Goal: Task Accomplishment & Management: Manage account settings

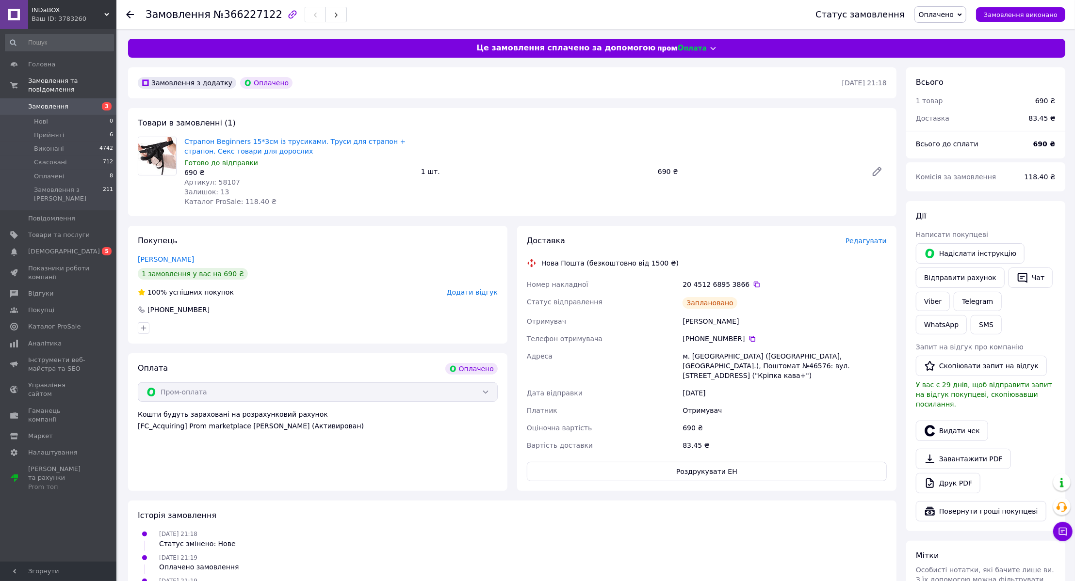
click at [63, 102] on span "Замовлення" at bounding box center [59, 106] width 62 height 9
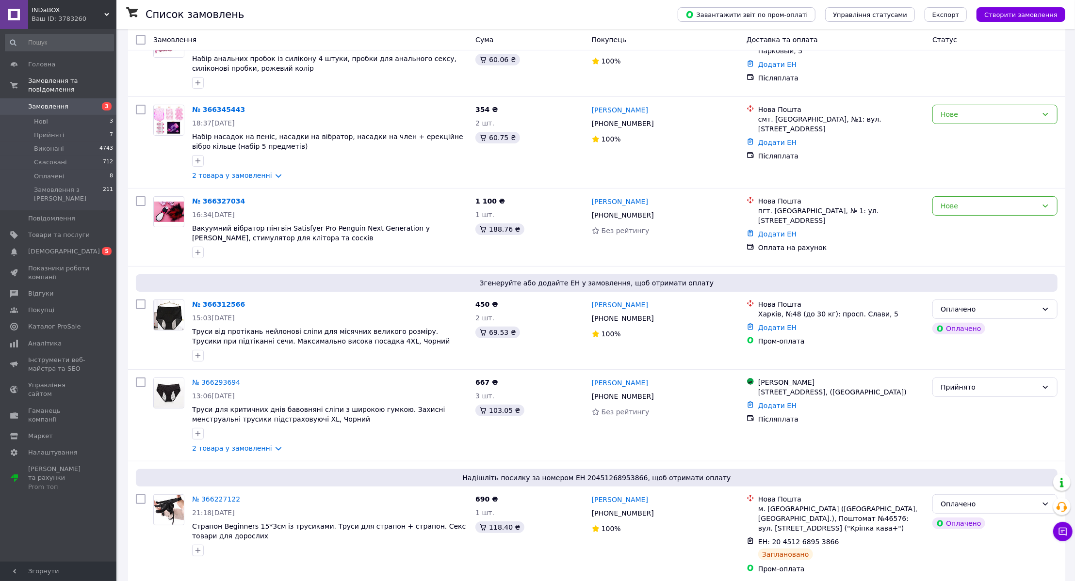
scroll to position [88, 0]
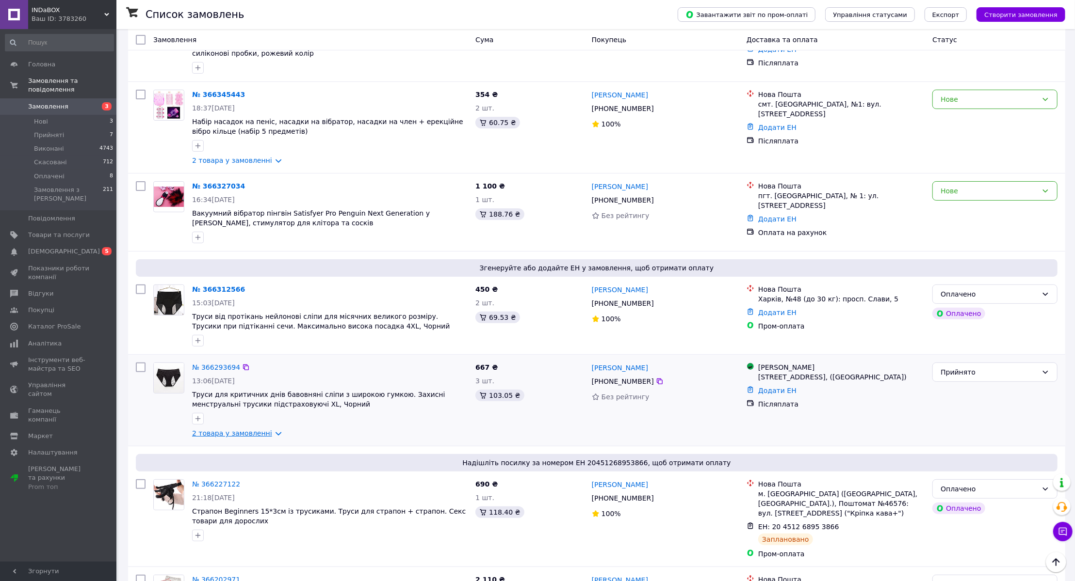
click at [268, 433] on link "2 товара у замовленні" at bounding box center [232, 434] width 80 height 8
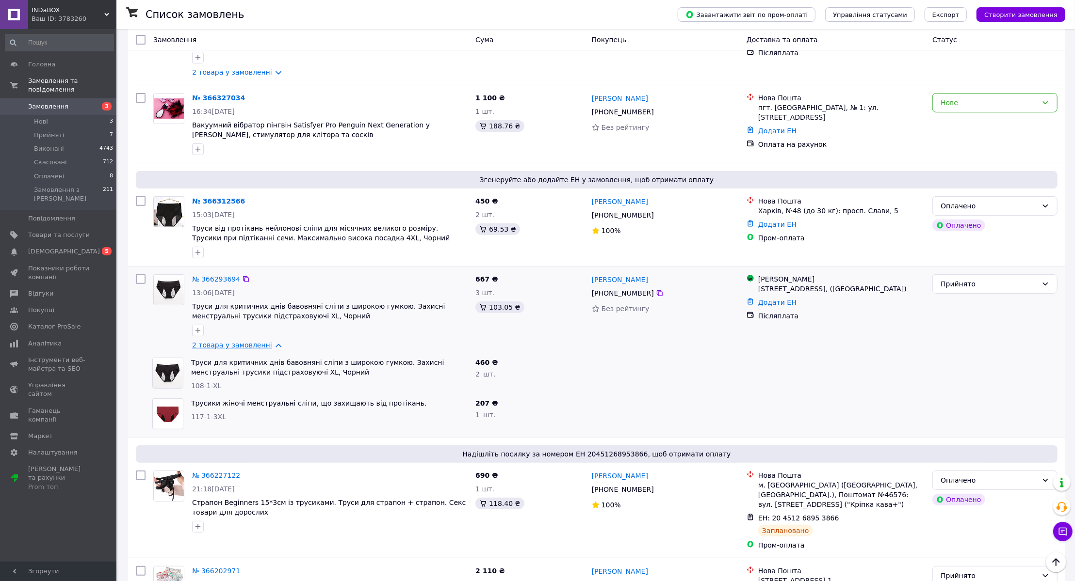
scroll to position [0, 0]
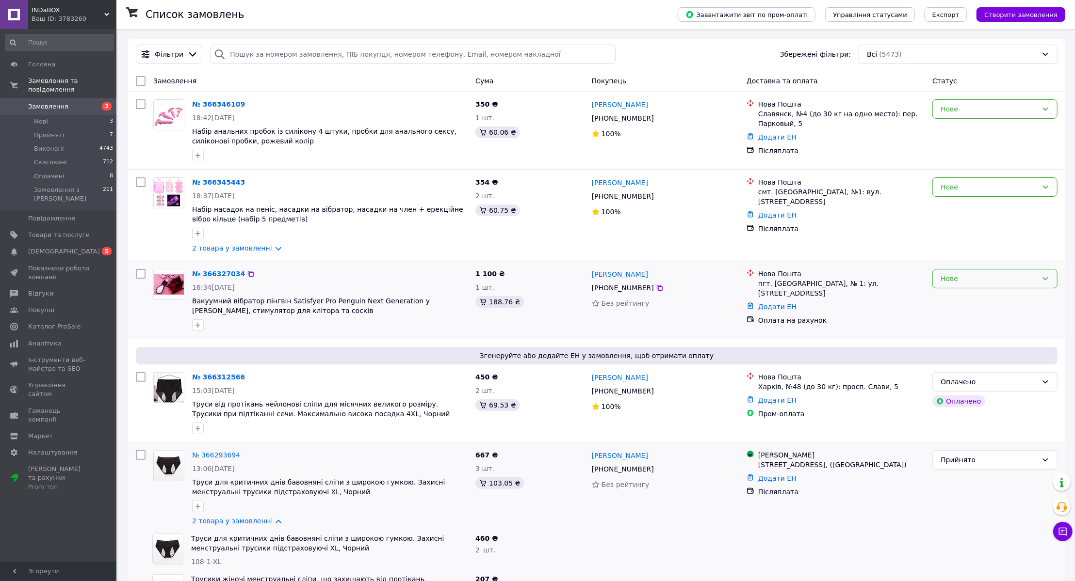
click at [963, 286] on div "Нове" at bounding box center [994, 278] width 125 height 19
click at [955, 301] on li "Прийнято" at bounding box center [995, 299] width 124 height 17
click at [951, 186] on div "Нове" at bounding box center [988, 187] width 97 height 11
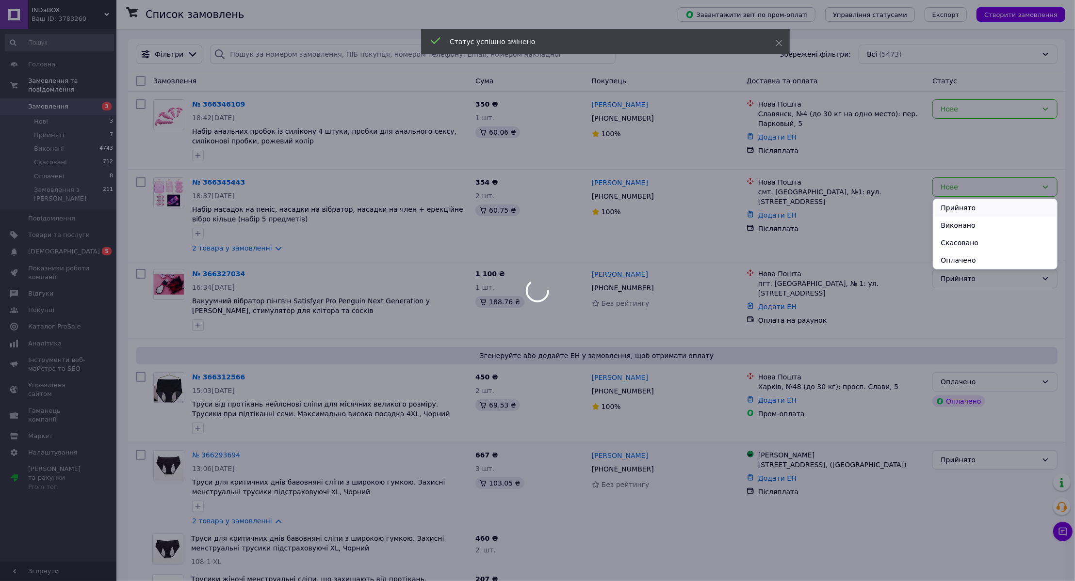
click at [949, 209] on li "Прийнято" at bounding box center [995, 207] width 124 height 17
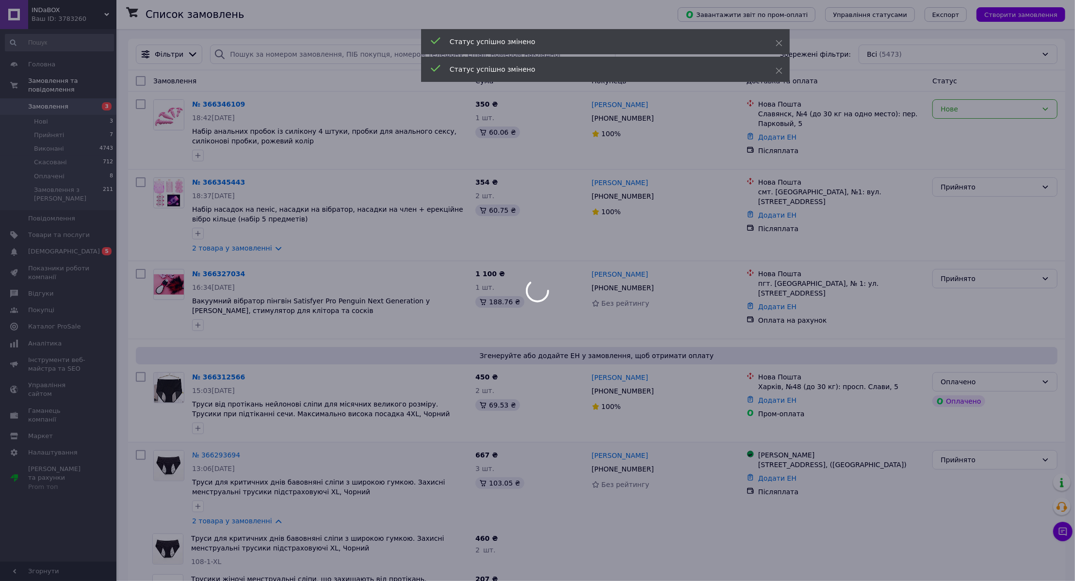
click at [947, 107] on div at bounding box center [537, 290] width 1075 height 581
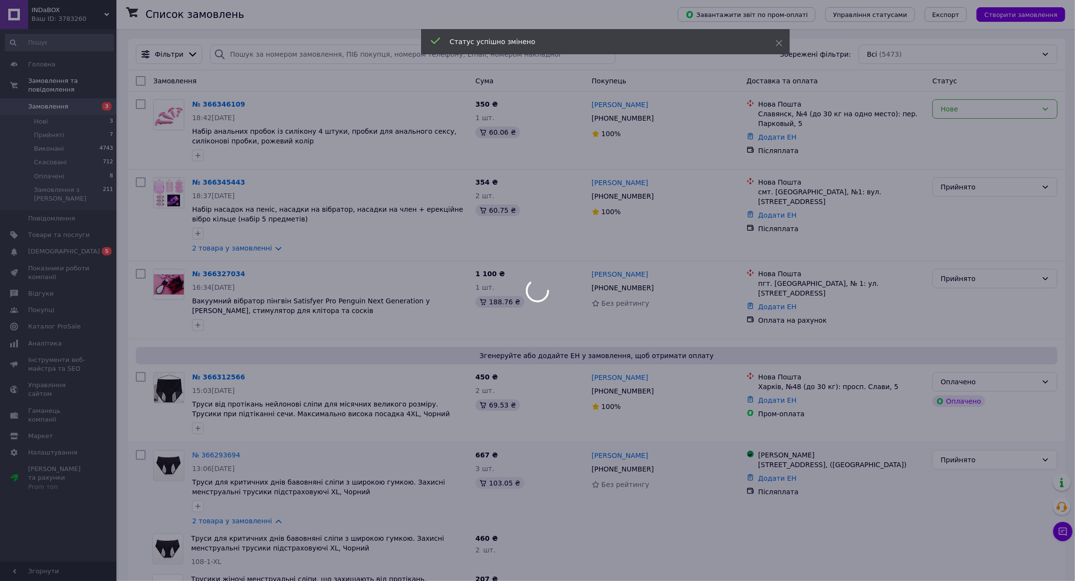
click at [953, 112] on div at bounding box center [537, 290] width 1075 height 581
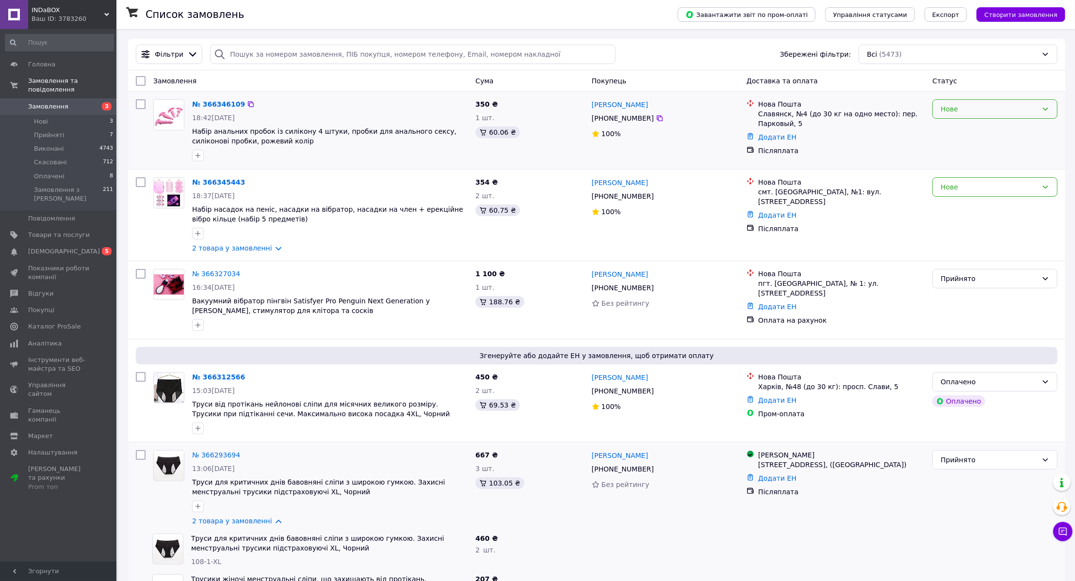
click at [953, 112] on div "Нове" at bounding box center [988, 109] width 97 height 11
click at [953, 131] on li "Прийнято" at bounding box center [995, 129] width 124 height 17
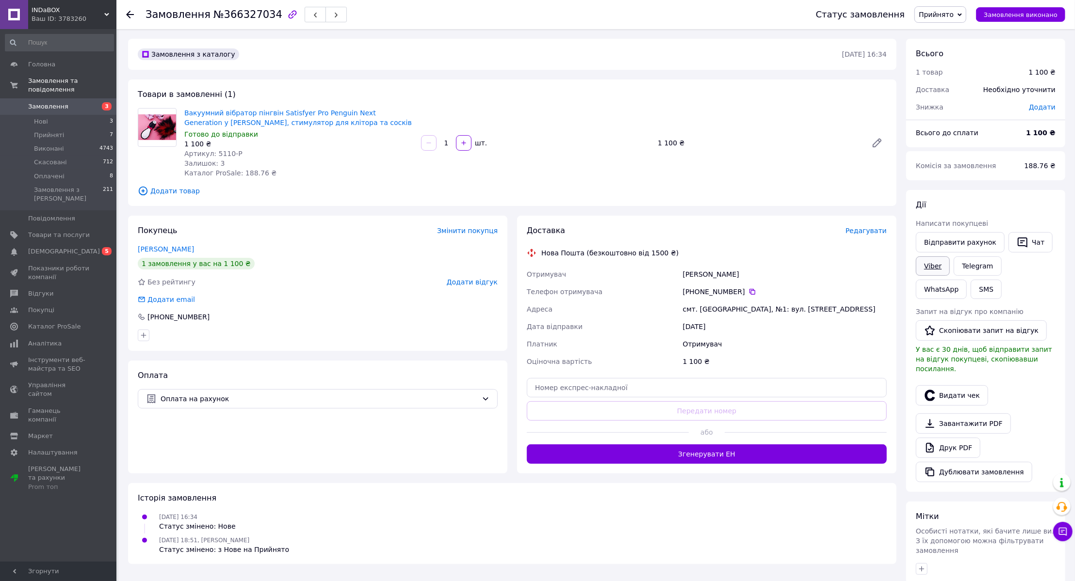
click at [927, 267] on link "Viber" at bounding box center [933, 266] width 34 height 19
click at [85, 243] on link "Сповіщення 0 5" at bounding box center [59, 251] width 119 height 16
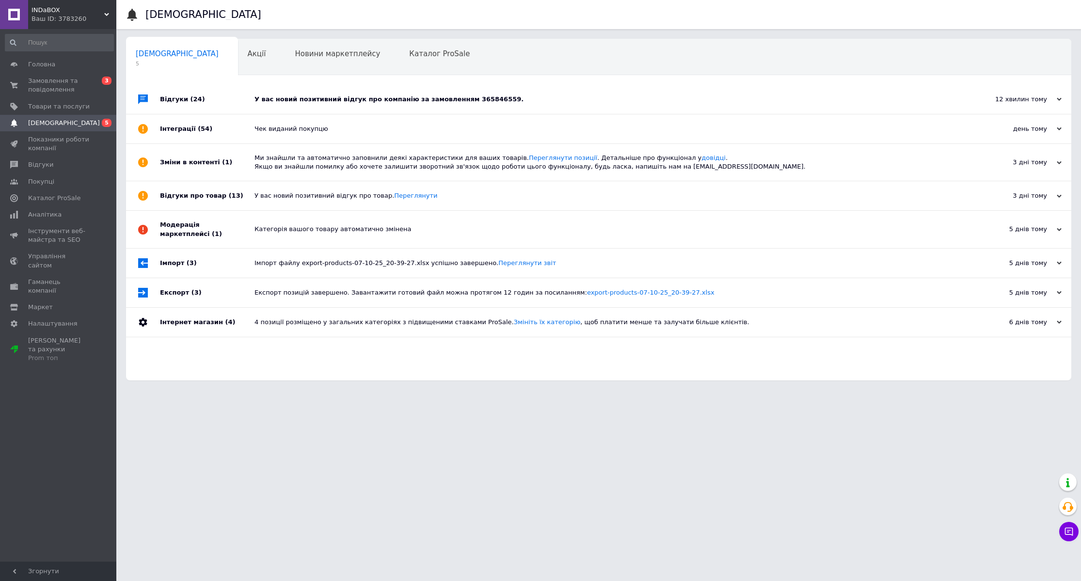
click at [343, 97] on div "У вас новий позитивний відгук про компанію за замовленням 365846559." at bounding box center [610, 99] width 710 height 9
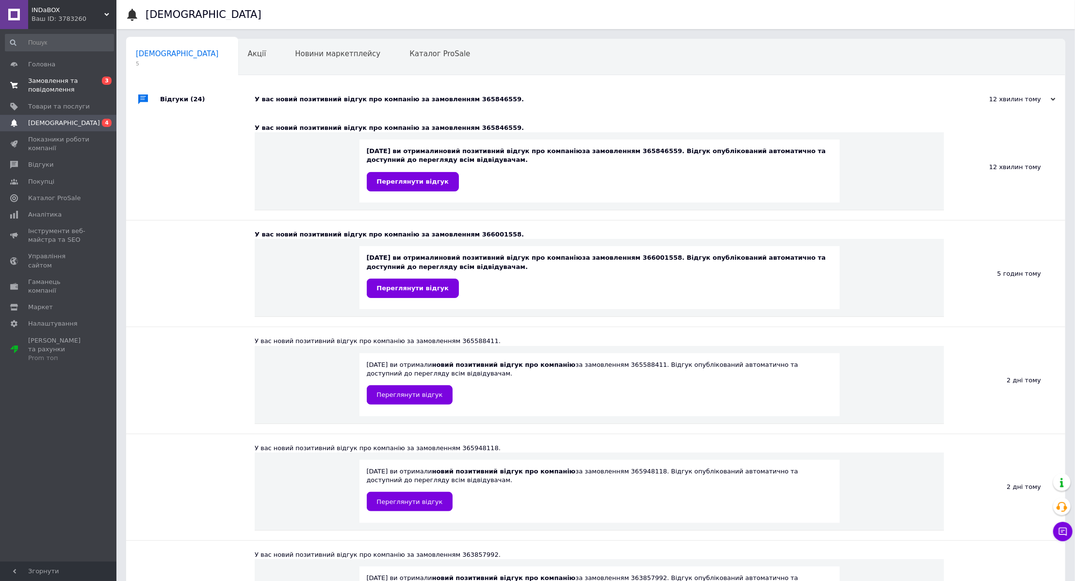
click at [73, 83] on span "Замовлення та повідомлення" at bounding box center [59, 85] width 62 height 17
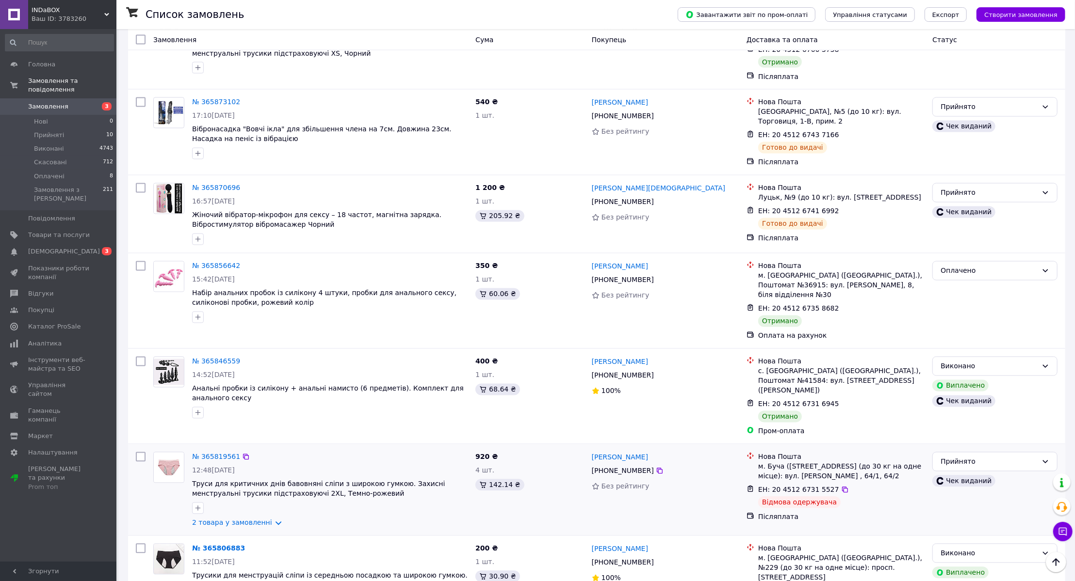
scroll to position [1367, 0]
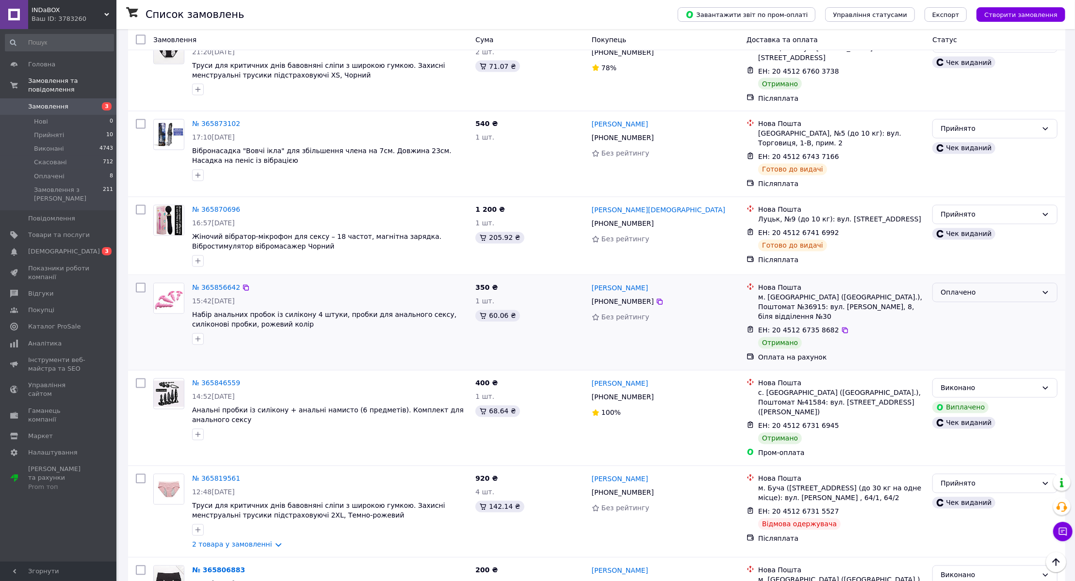
click at [980, 288] on div "Оплачено" at bounding box center [988, 293] width 97 height 11
click at [950, 306] on li "Виконано" at bounding box center [995, 304] width 124 height 17
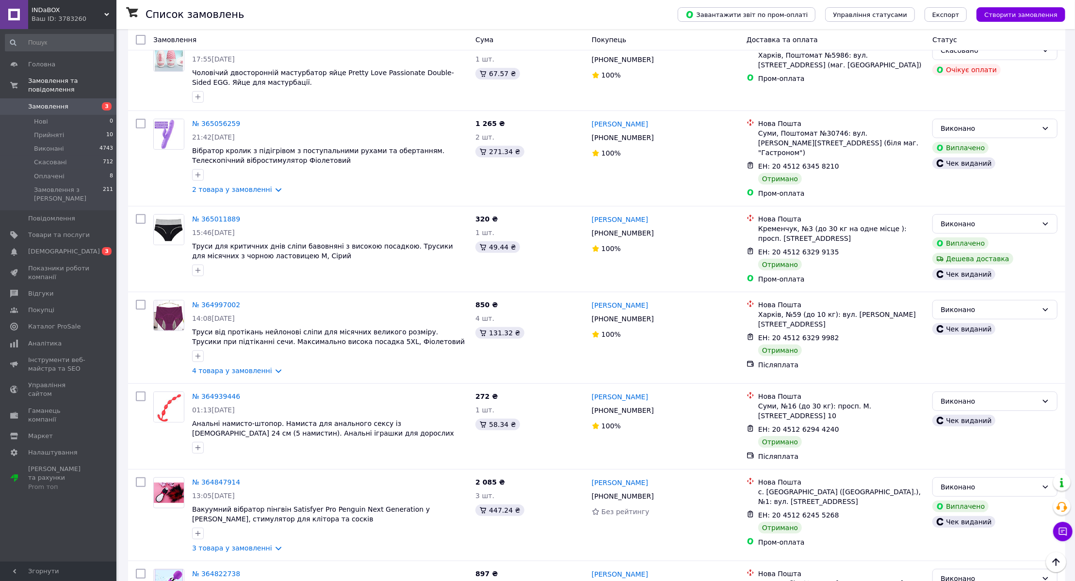
scroll to position [3218, 0]
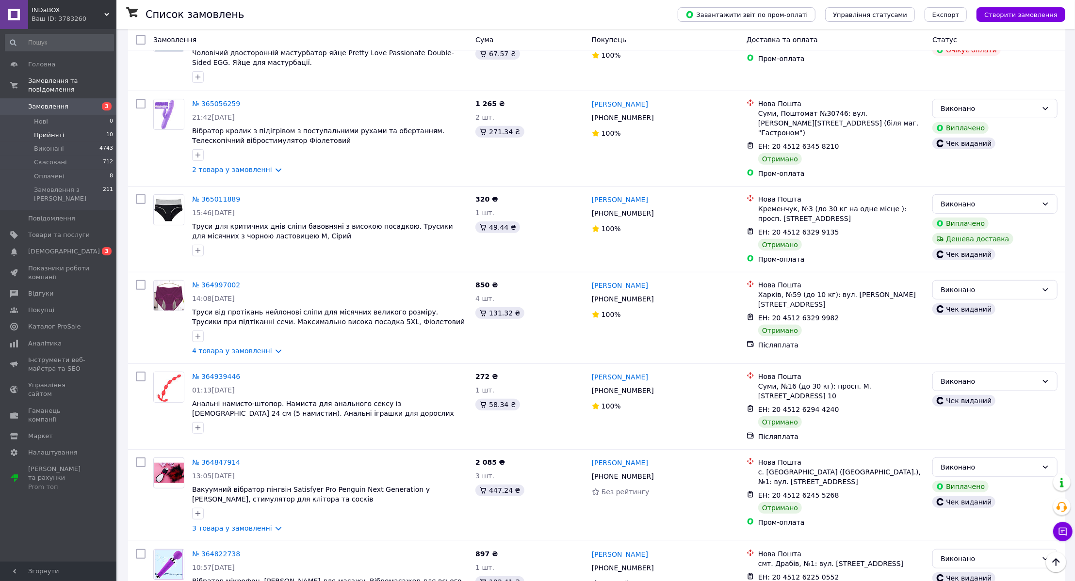
click at [48, 131] on span "Прийняті" at bounding box center [49, 135] width 30 height 9
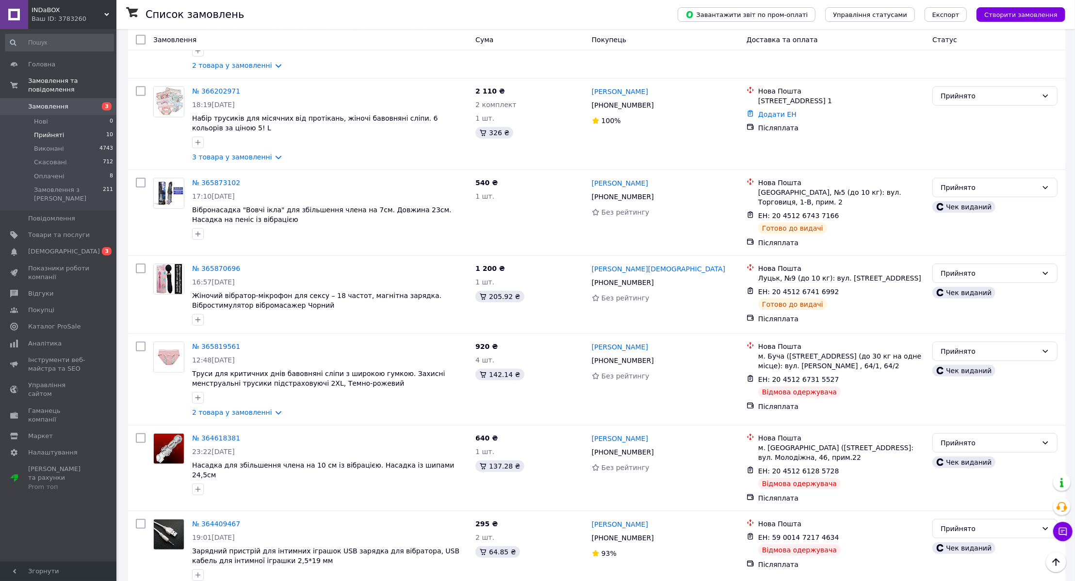
scroll to position [417, 0]
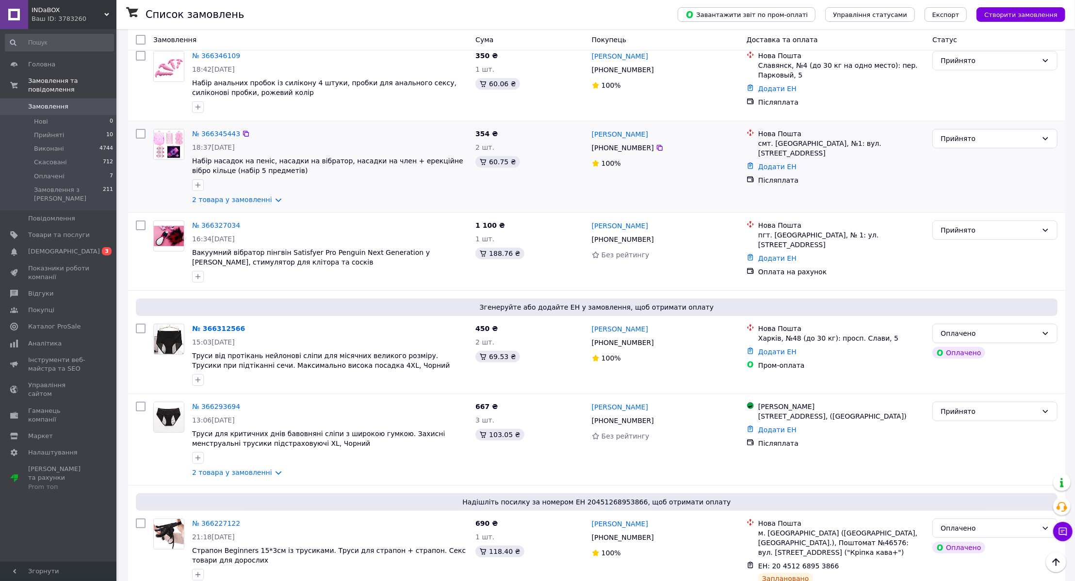
scroll to position [44, 0]
